Goal: Task Accomplishment & Management: Use online tool/utility

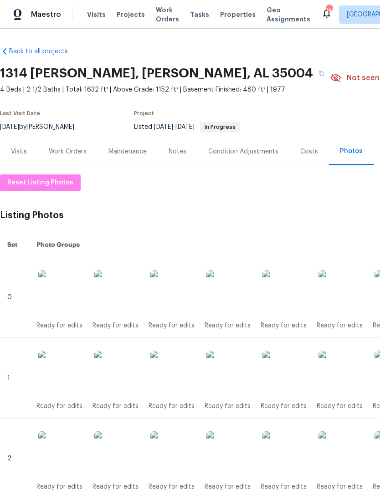
click at [72, 157] on div "Work Orders" at bounding box center [68, 151] width 60 height 27
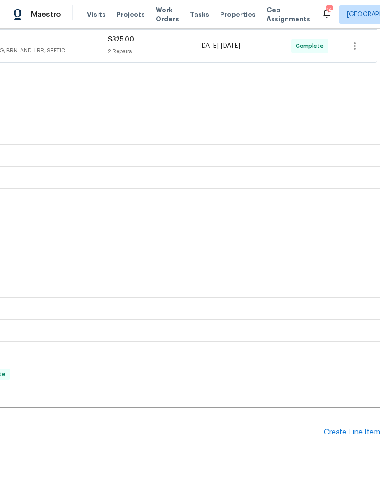
scroll to position [241, 135]
click at [345, 434] on div "Create Line Item" at bounding box center [352, 432] width 56 height 9
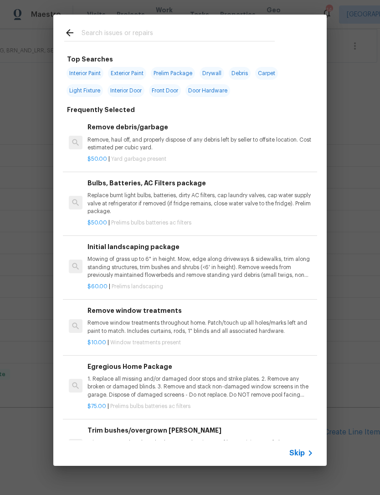
click at [102, 41] on input "text" at bounding box center [178, 34] width 193 height 14
type input "Deb"
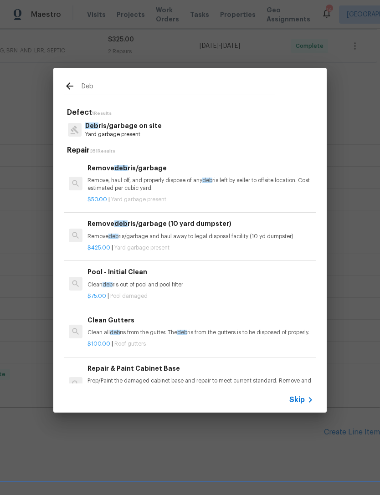
click at [112, 134] on p "Yard garbage present" at bounding box center [123, 135] width 77 height 8
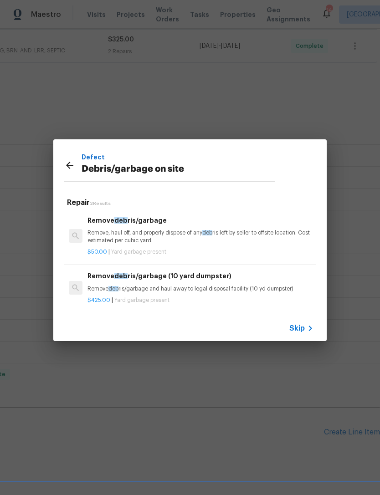
click at [121, 239] on p "Remove, haul off, and properly dispose of any deb ris left by seller to offsite…" at bounding box center [201, 236] width 226 height 15
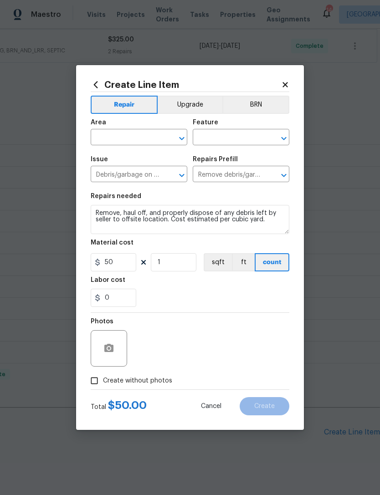
click at [107, 128] on div "Area" at bounding box center [139, 125] width 97 height 12
click at [131, 134] on input "text" at bounding box center [126, 138] width 71 height 14
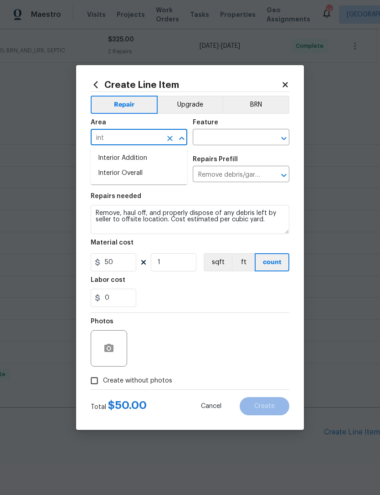
click at [150, 173] on li "Interior Overall" at bounding box center [139, 173] width 97 height 15
type input "Interior Overall"
click at [241, 134] on input "text" at bounding box center [228, 138] width 71 height 14
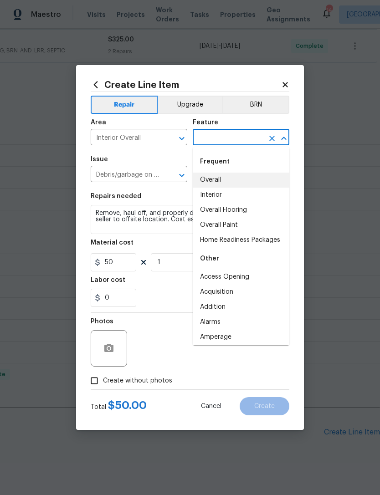
click at [240, 175] on li "Overall" at bounding box center [241, 180] width 97 height 15
type input "Overall"
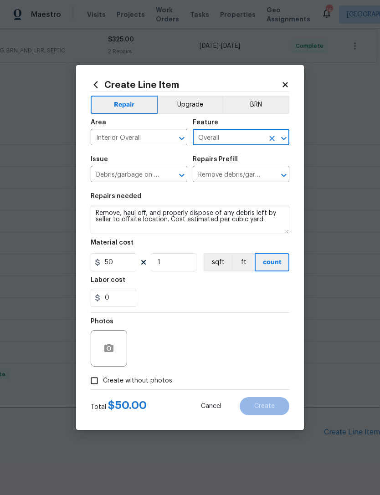
click at [263, 304] on div "0" at bounding box center [190, 298] width 199 height 18
click at [143, 390] on label "Create without photos" at bounding box center [129, 380] width 87 height 17
click at [103, 390] on input "Create without photos" at bounding box center [94, 380] width 17 height 17
checkbox input "true"
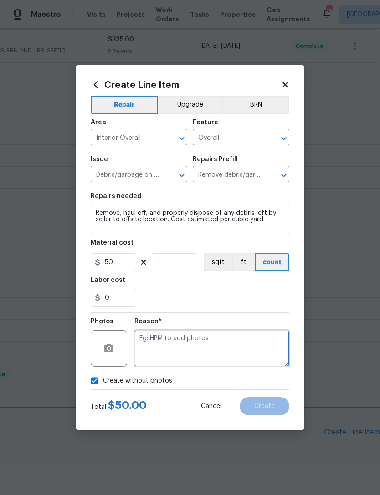
click at [240, 347] on textarea at bounding box center [211, 348] width 155 height 36
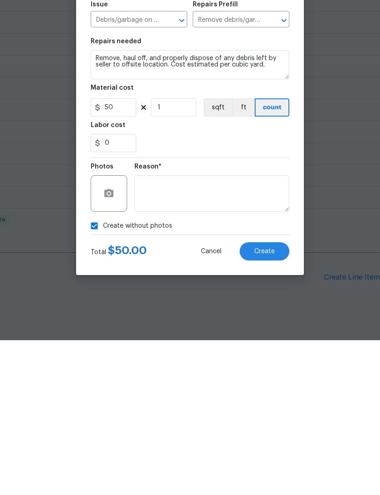
click at [272, 403] on span "Create" at bounding box center [264, 406] width 21 height 7
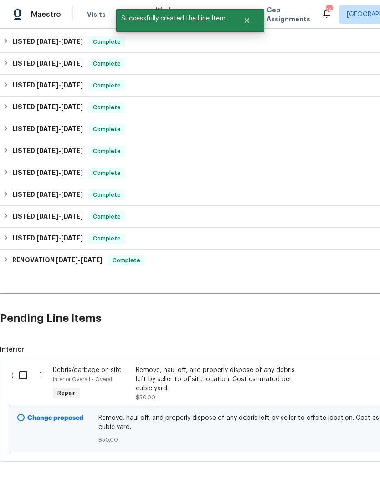
scroll to position [354, 0]
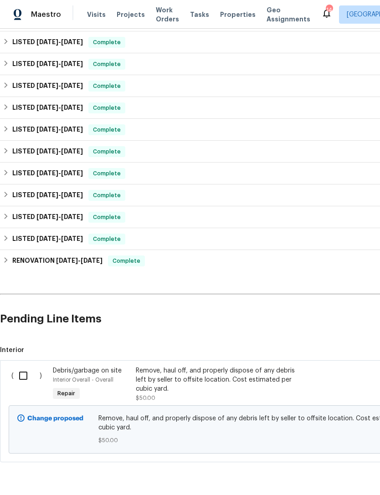
click at [26, 366] on input "checkbox" at bounding box center [27, 375] width 26 height 19
checkbox input "true"
click at [340, 468] on span "Create Work Order" at bounding box center [328, 472] width 61 height 11
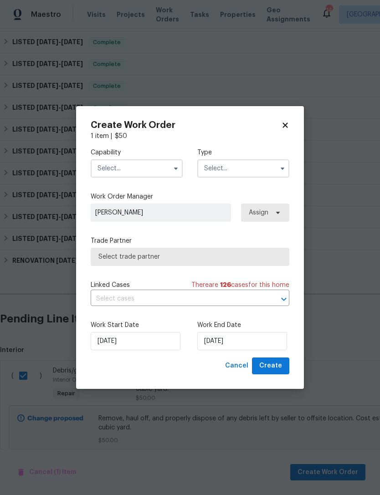
click at [128, 156] on label "Capability" at bounding box center [137, 152] width 92 height 9
click at [140, 169] on input "text" at bounding box center [137, 169] width 92 height 18
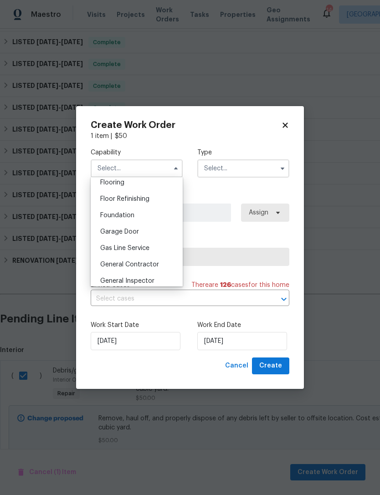
scroll to position [366, 0]
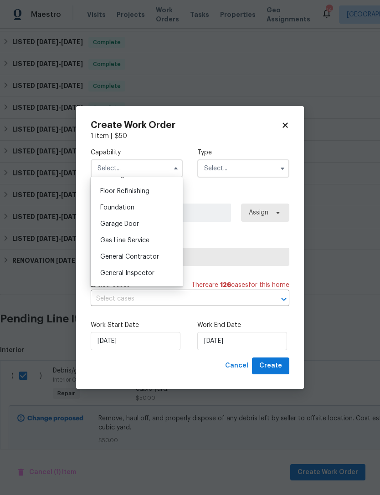
click at [156, 258] on span "General Contractor" at bounding box center [129, 257] width 59 height 6
type input "General Contractor"
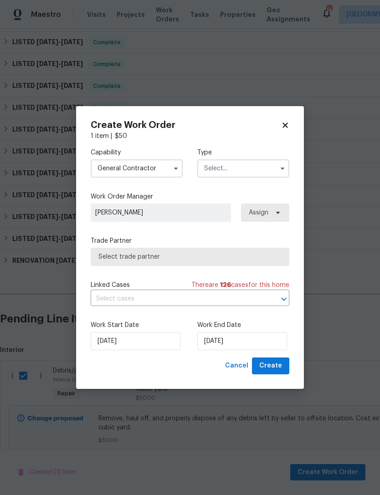
click at [248, 165] on input "text" at bounding box center [243, 169] width 92 height 18
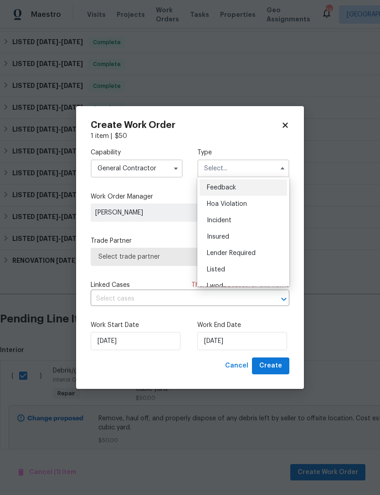
click at [243, 269] on div "Listed" at bounding box center [244, 270] width 88 height 16
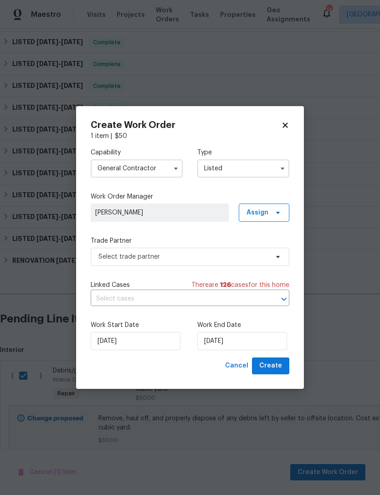
type input "Listed"
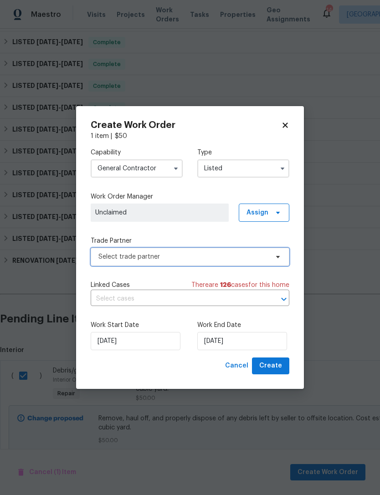
click at [122, 263] on span "Select trade partner" at bounding box center [190, 257] width 199 height 18
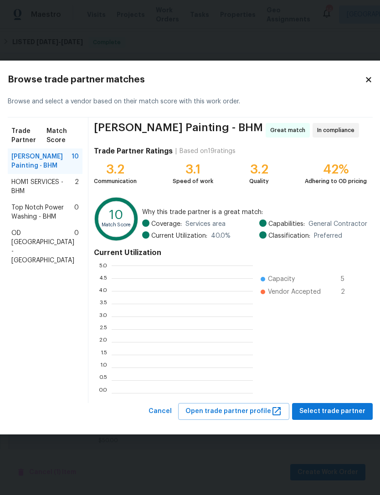
scroll to position [128, 141]
click at [365, 80] on icon at bounding box center [369, 80] width 8 height 8
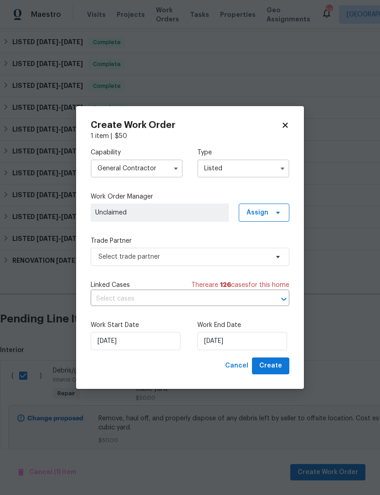
click at [287, 121] on icon at bounding box center [285, 125] width 8 height 8
checkbox input "false"
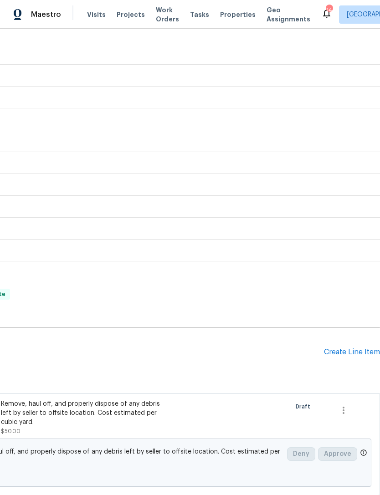
scroll to position [322, 135]
click at [343, 404] on icon "button" at bounding box center [343, 409] width 11 height 11
click at [352, 378] on li "Cancel" at bounding box center [350, 380] width 35 height 15
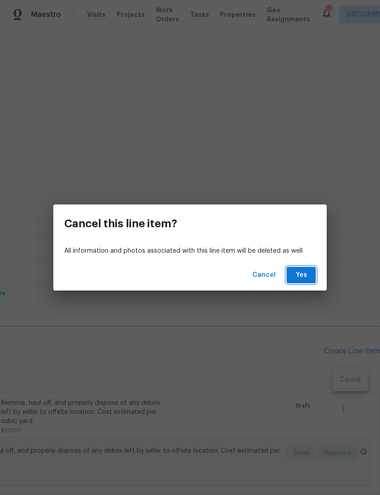
click at [306, 275] on span "Yes" at bounding box center [301, 275] width 15 height 11
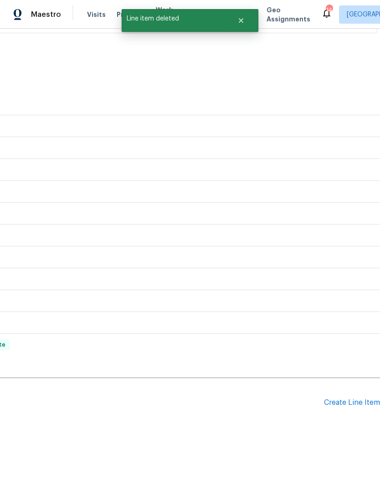
scroll to position [241, 135]
